Goal: Find specific page/section: Find specific page/section

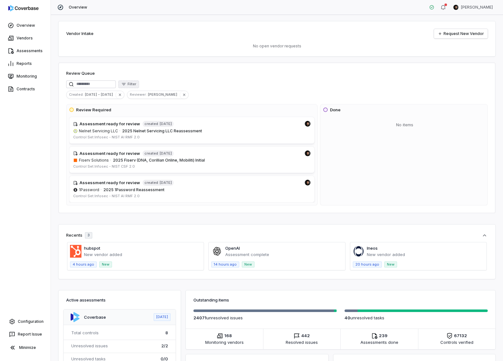
click at [135, 85] on button "Filter" at bounding box center [128, 85] width 21 height 8
click at [164, 82] on div "Filter" at bounding box center [277, 85] width 422 height 8
click at [99, 96] on span "[DATE] - [DATE]" at bounding box center [100, 95] width 31 height 6
click at [199, 80] on div "Review Queue Filter Created : [DATE] - [DATE] Reviewer : [PERSON_NAME] Review R…" at bounding box center [277, 138] width 437 height 151
click at [88, 91] on div "Created : [DATE] - [DATE]" at bounding box center [91, 94] width 49 height 7
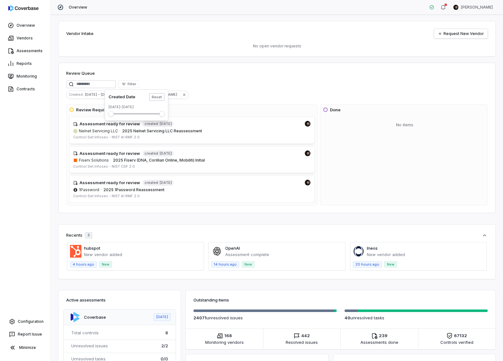
click at [157, 97] on button "Reset" at bounding box center [156, 97] width 15 height 8
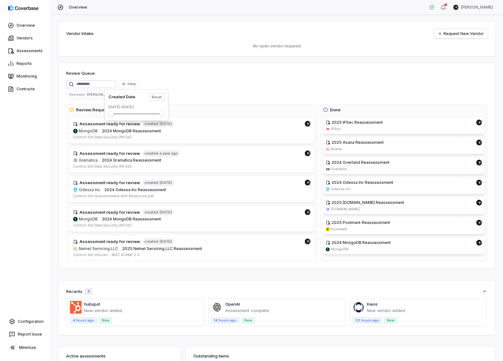
click at [213, 87] on div "Filter" at bounding box center [277, 85] width 422 height 8
click at [97, 96] on span "[PERSON_NAME]" at bounding box center [103, 95] width 32 height 6
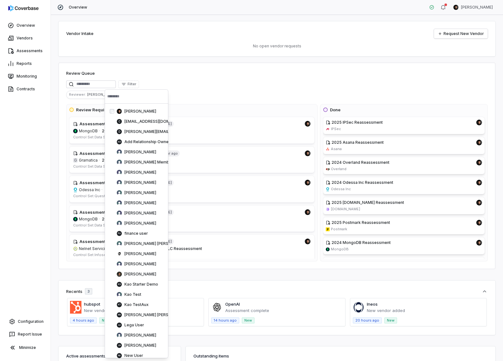
click at [207, 91] on div "Reviewer : [PERSON_NAME]" at bounding box center [277, 95] width 422 height 8
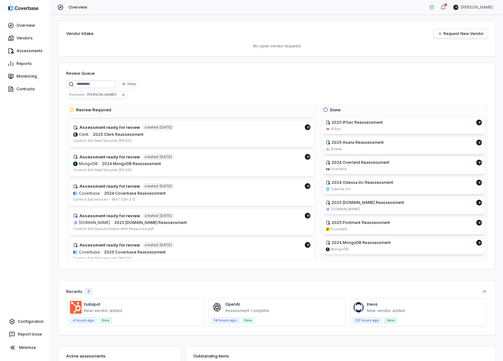
scroll to position [351, 0]
